Goal: Task Accomplishment & Management: Manage account settings

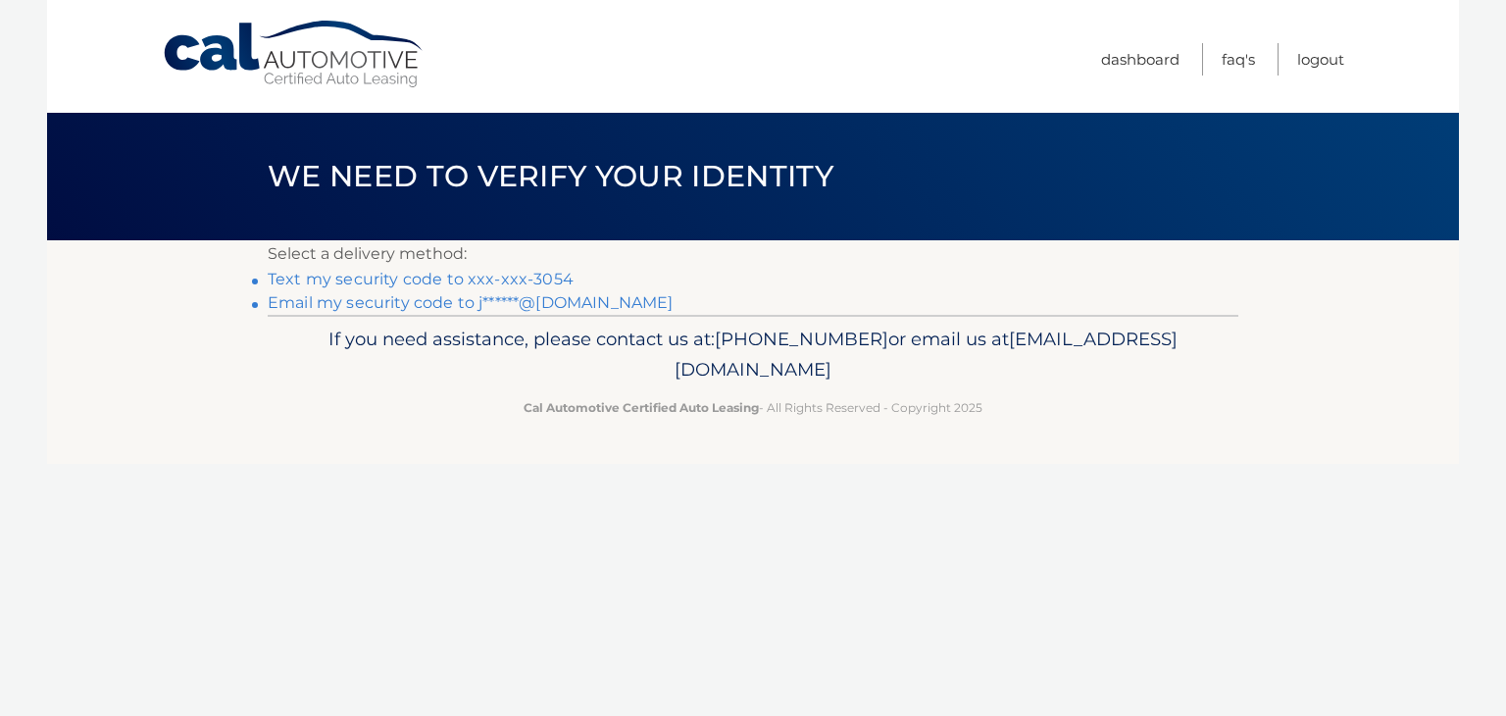
click at [544, 274] on link "Text my security code to xxx-xxx-3054" at bounding box center [421, 279] width 306 height 19
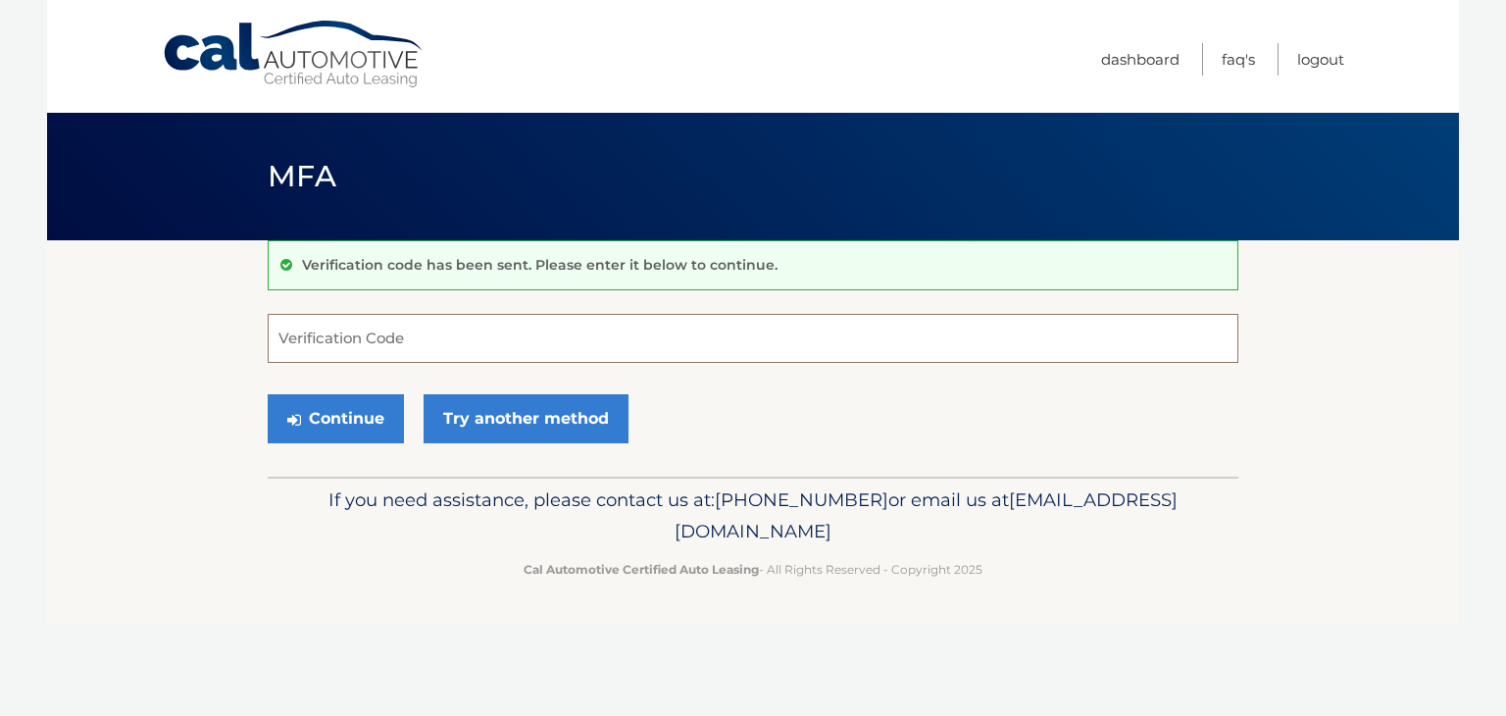
click at [447, 338] on input "Verification Code" at bounding box center [753, 338] width 970 height 49
type input "566562"
click at [268, 394] on button "Continue" at bounding box center [336, 418] width 136 height 49
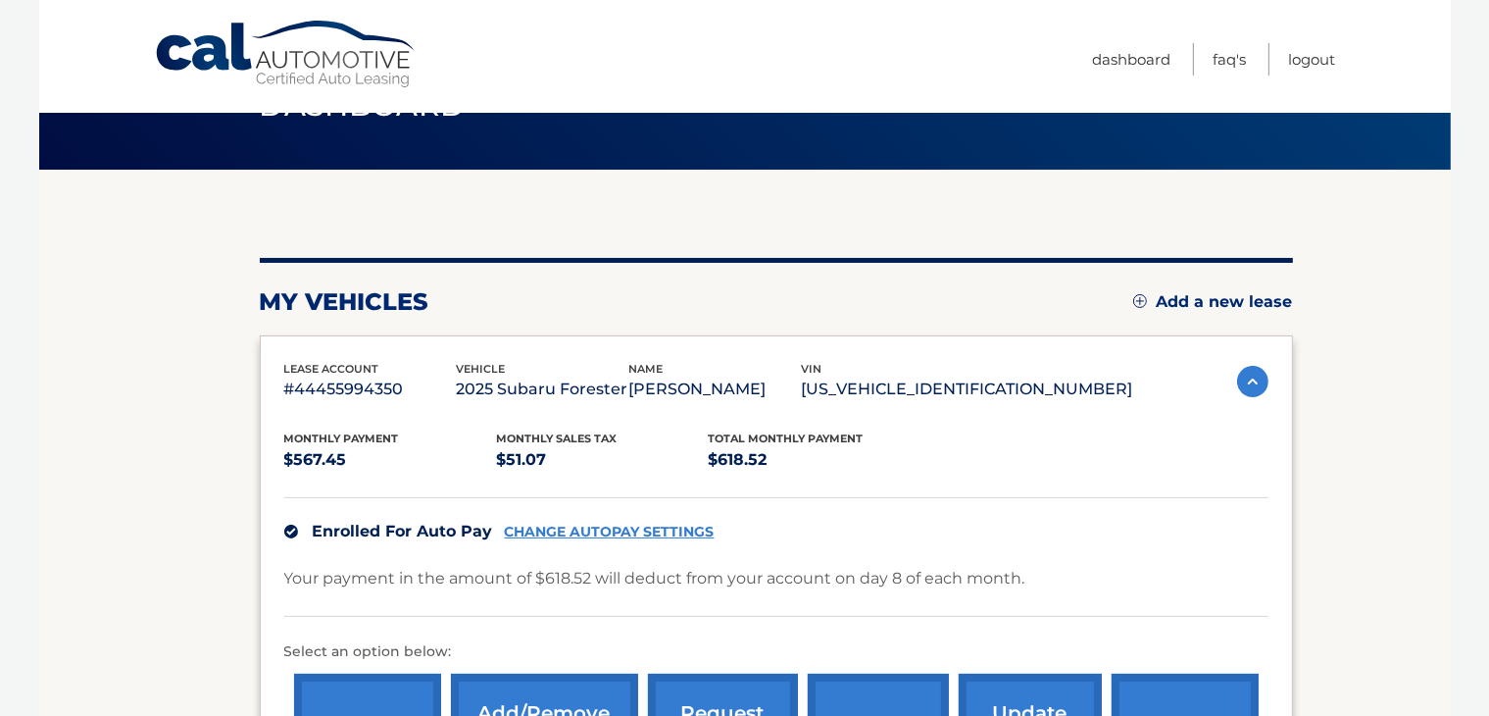
scroll to position [196, 0]
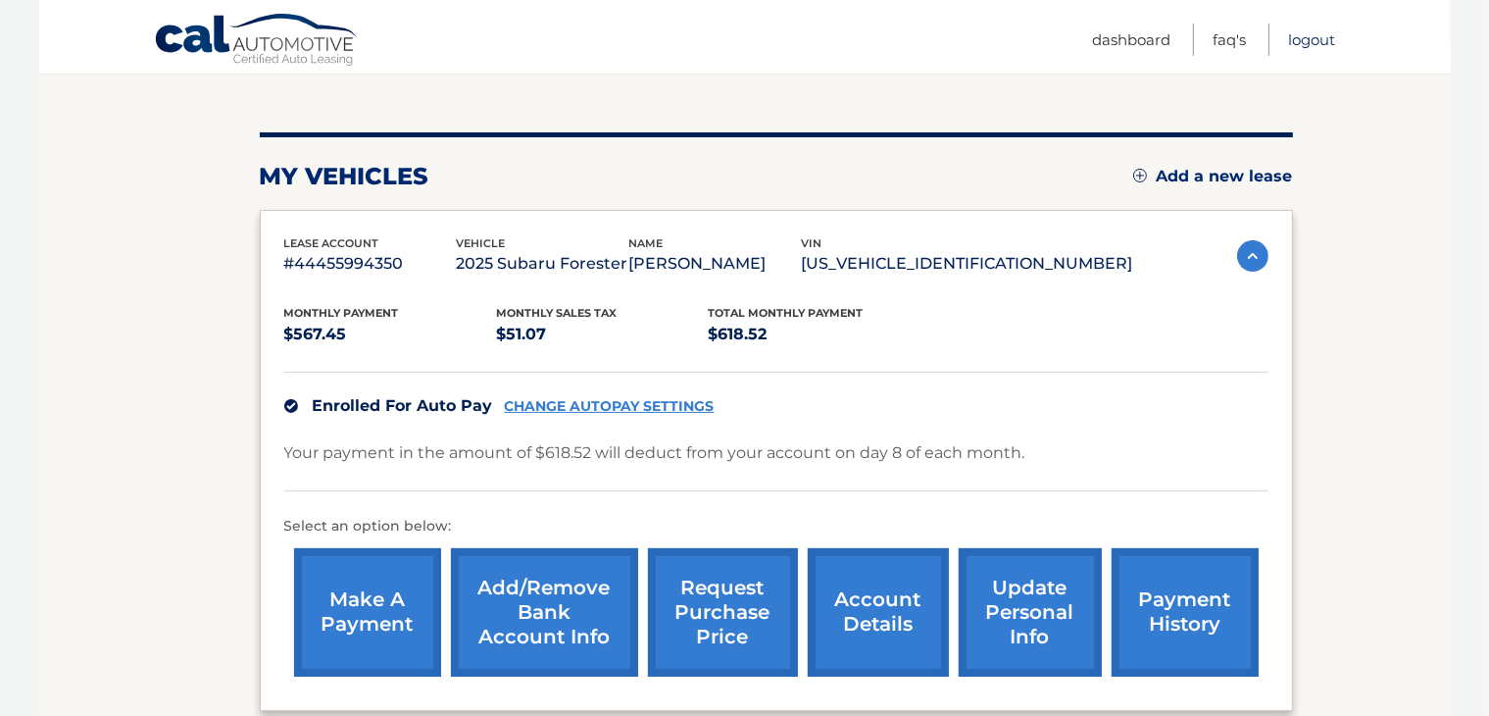
click at [1308, 36] on link "Logout" at bounding box center [1312, 40] width 47 height 32
click at [1316, 38] on link "Logout" at bounding box center [1312, 40] width 47 height 32
click at [653, 32] on nav "Menu Dashboard FAQ's Logout" at bounding box center [885, 37] width 902 height 74
